Goal: Find specific page/section: Find specific page/section

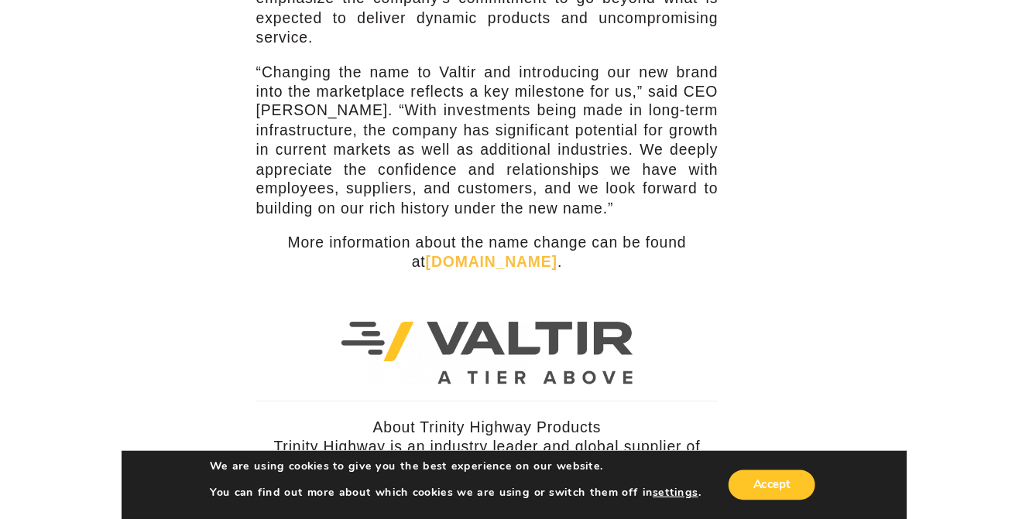
scroll to position [697, 0]
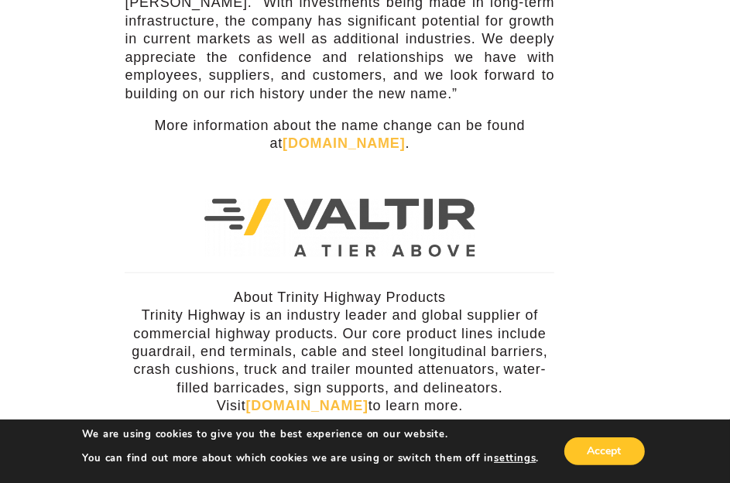
click at [329, 141] on link "[DOMAIN_NAME]" at bounding box center [343, 142] width 122 height 15
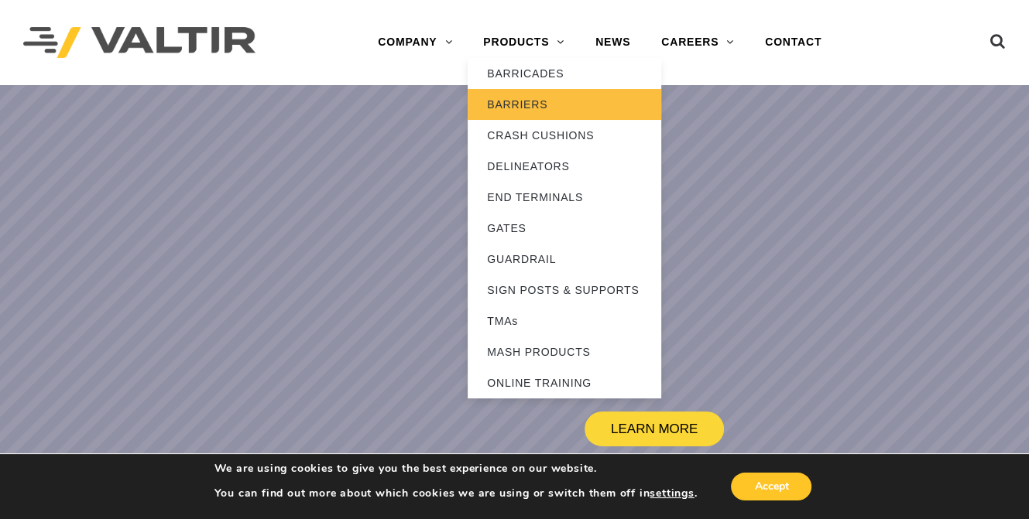
click at [517, 98] on link "BARRIERS" at bounding box center [563, 104] width 193 height 31
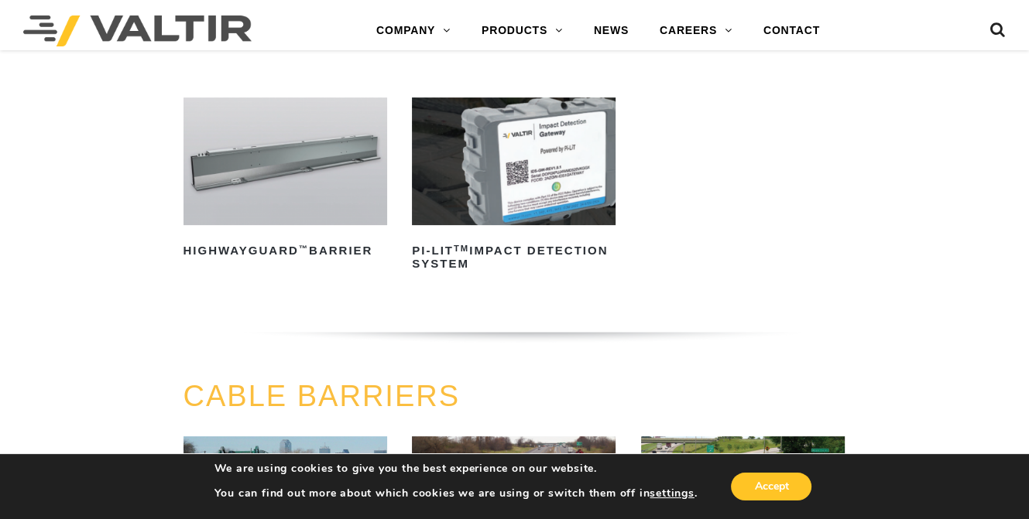
scroll to position [387, 0]
